Goal: Transaction & Acquisition: Purchase product/service

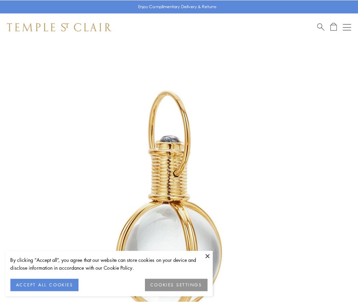
scroll to position [178, 0]
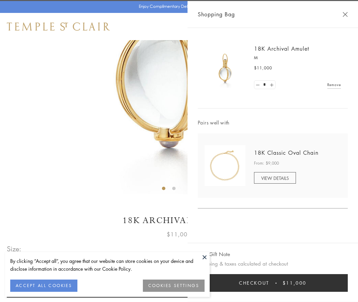
click at [272, 283] on button "Checkout $11,000" at bounding box center [272, 283] width 150 height 18
